Goal: Register for event/course

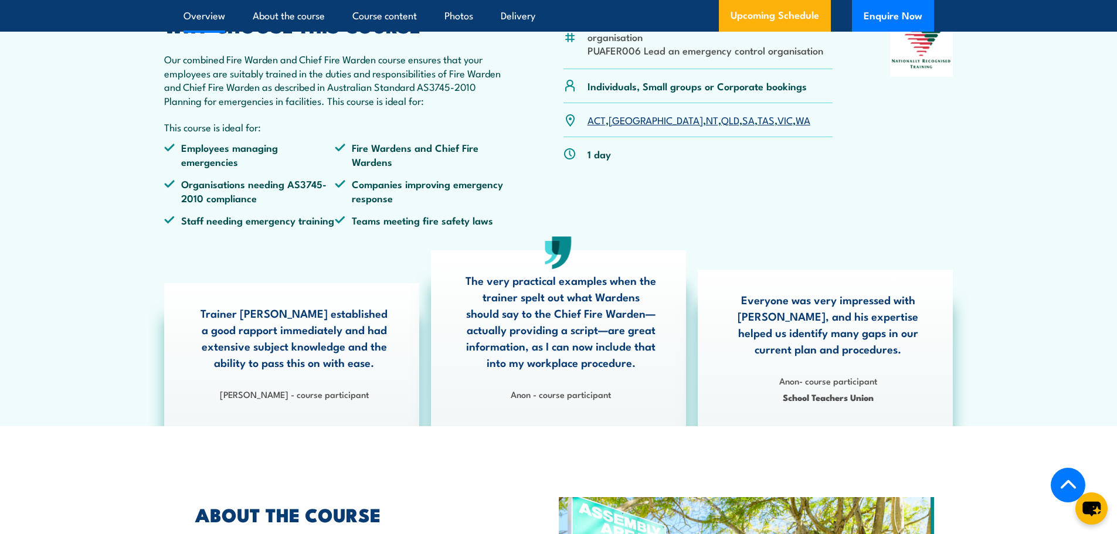
scroll to position [410, 0]
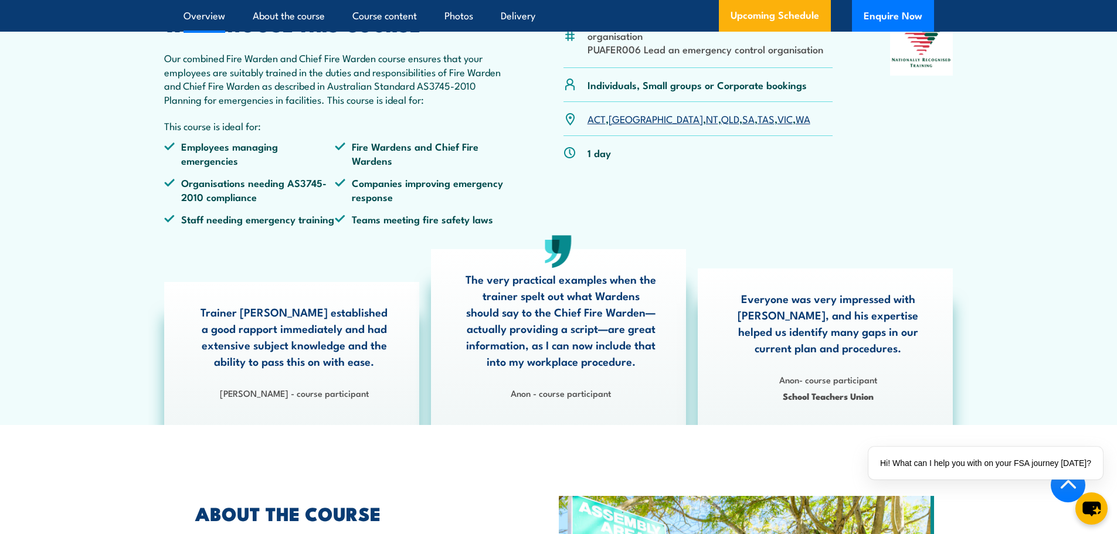
click at [742, 125] on link "SA" at bounding box center [748, 118] width 12 height 14
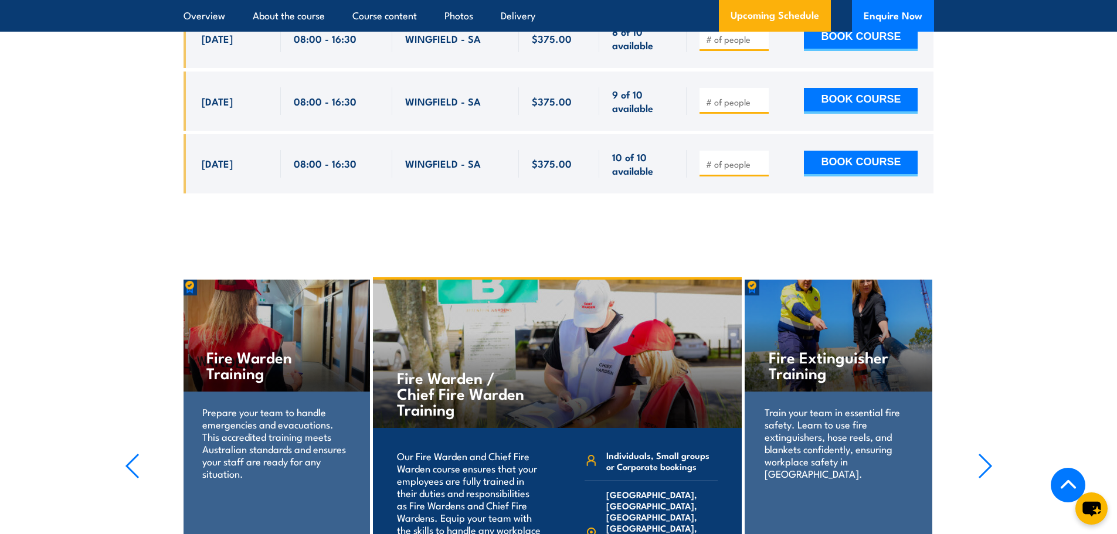
scroll to position [2428, 0]
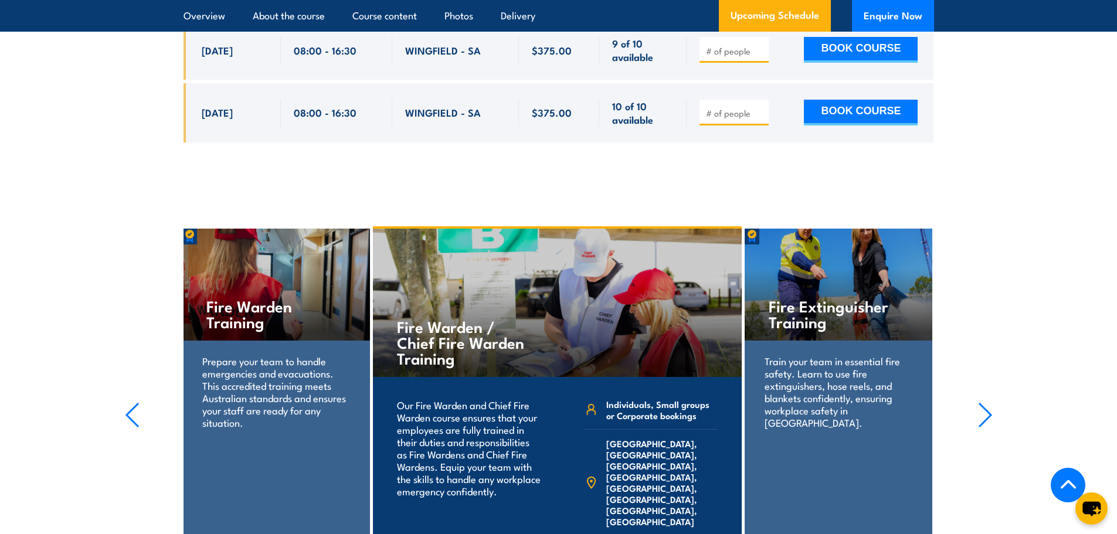
click at [287, 393] on p "Prepare your team to handle emergencies and evacuations. This accredited traini…" at bounding box center [275, 392] width 147 height 74
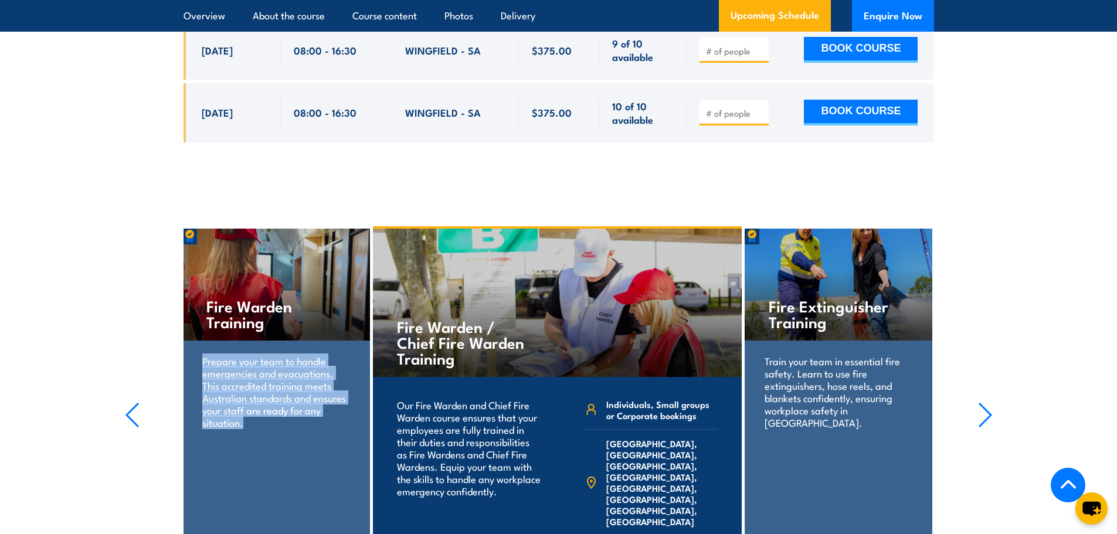
drag, startPoint x: 201, startPoint y: 356, endPoint x: 261, endPoint y: 423, distance: 89.7
click at [261, 423] on div "Prepare your team to handle emergencies and evacuations. This accredited traini…" at bounding box center [275, 399] width 187 height 117
copy p "Prepare your team to handle emergencies and evacuations. This accredited traini…"
click at [266, 416] on p "Prepare your team to handle emergencies and evacuations. This accredited traini…" at bounding box center [275, 392] width 147 height 74
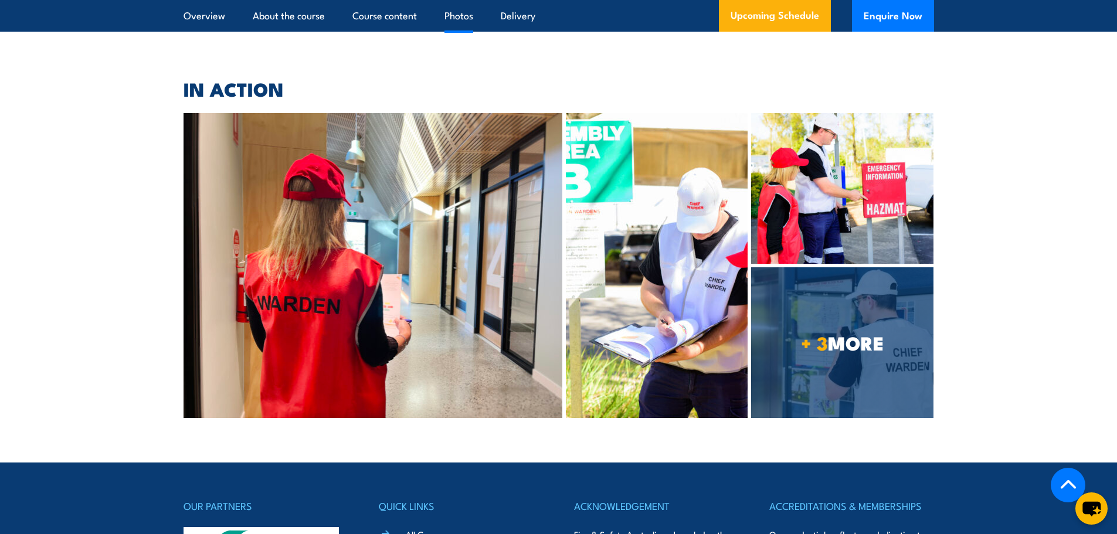
scroll to position [3014, 0]
